Goal: Information Seeking & Learning: Learn about a topic

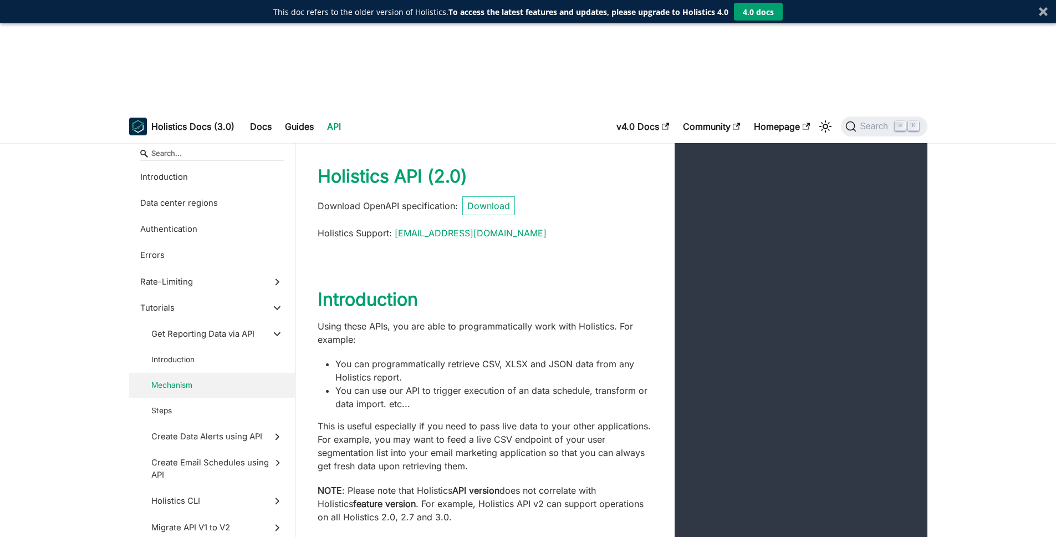
scroll to position [3225, 0]
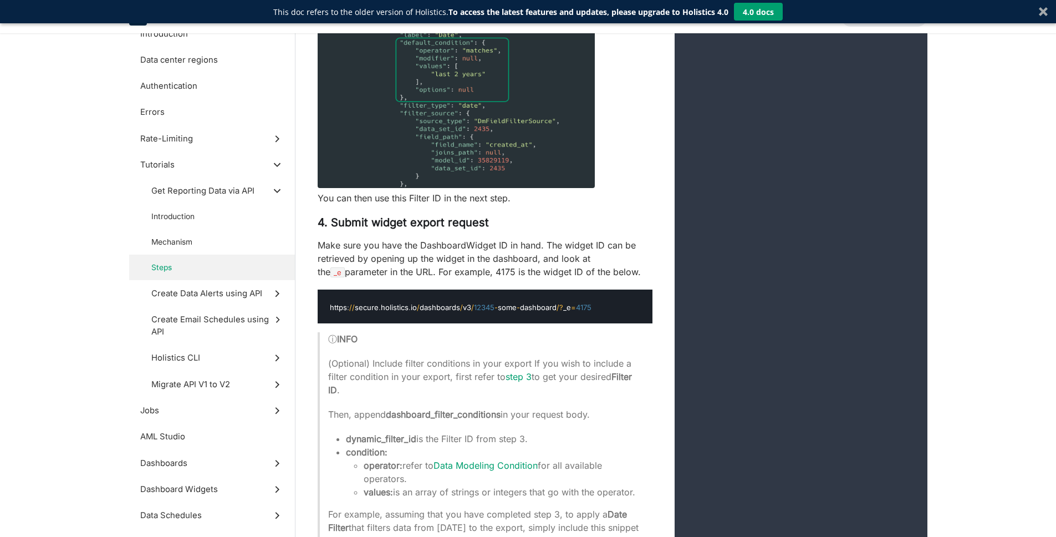
scroll to position [4377, 0]
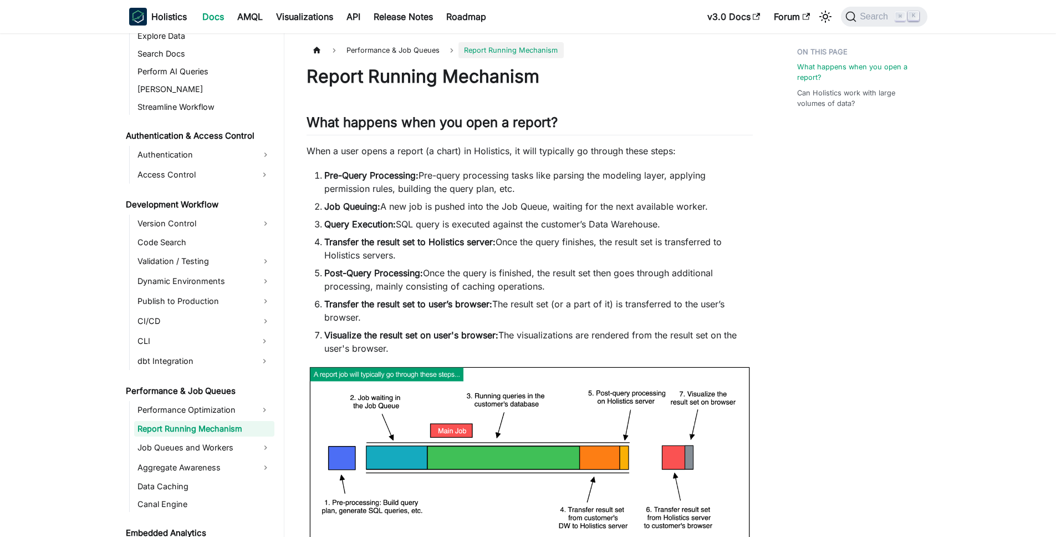
scroll to position [739, 0]
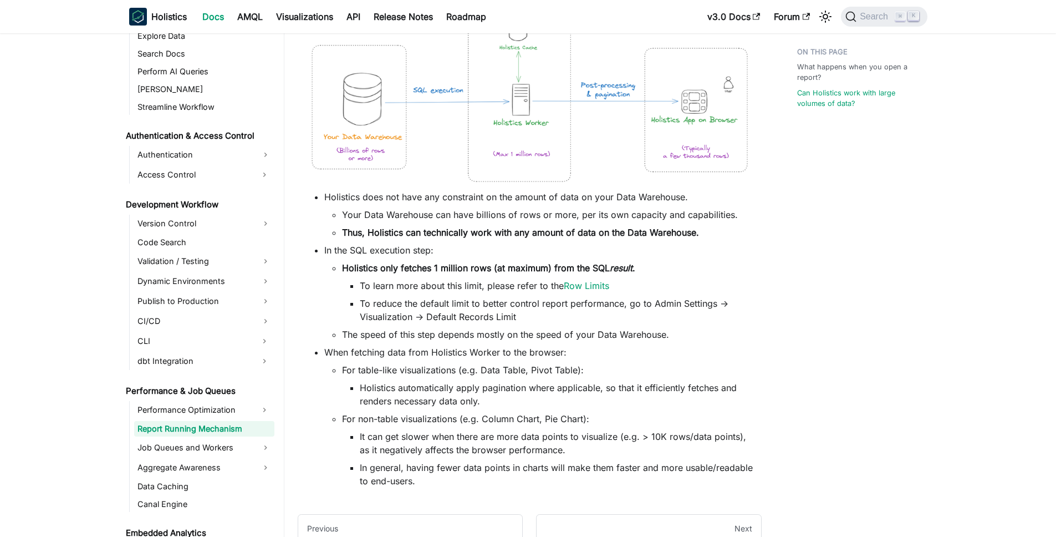
click at [724, 360] on li "When fetching data from Holistics Worker to the browser: For table-like visuali…" at bounding box center [538, 416] width 429 height 142
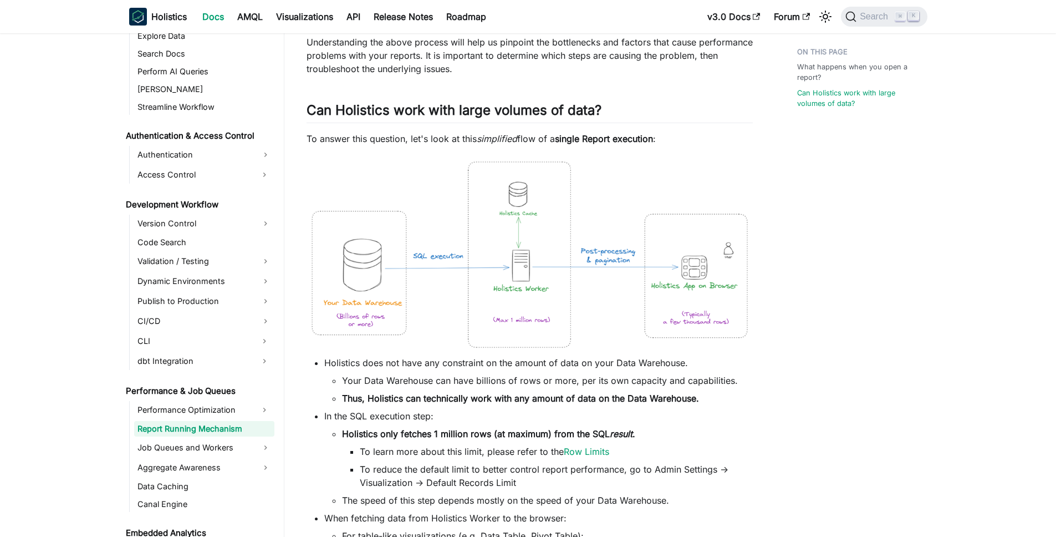
scroll to position [583, 0]
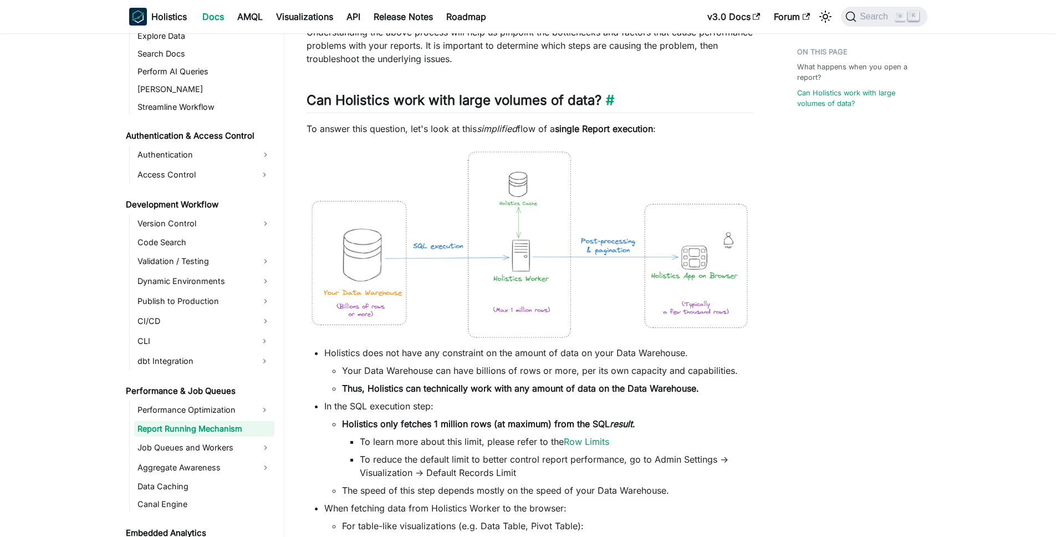
click at [642, 107] on h2 "Can Holistics work with large volumes of data? ​" at bounding box center [530, 102] width 446 height 21
click at [614, 100] on link "​" at bounding box center [608, 100] width 13 height 16
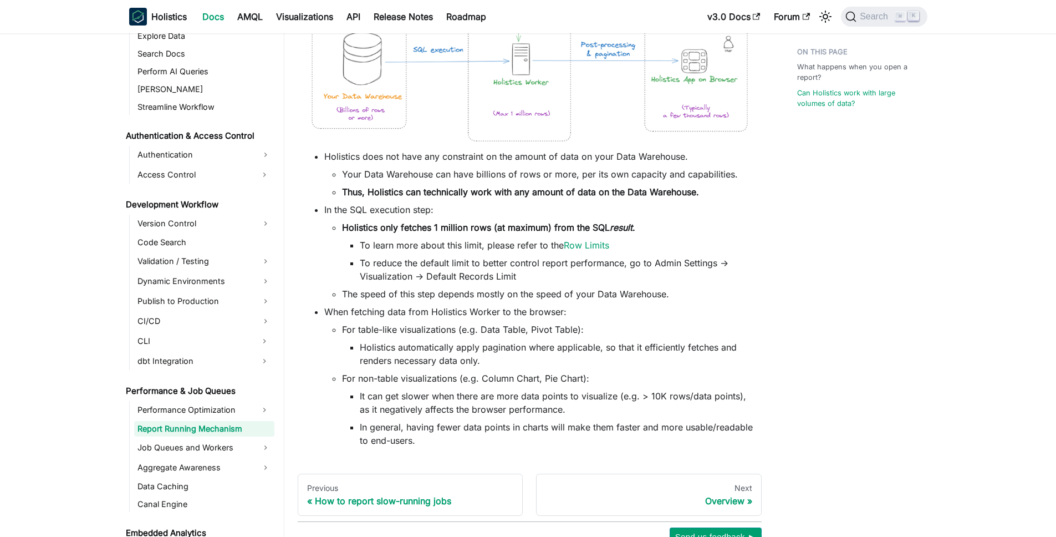
scroll to position [780, 0]
